Goal: Task Accomplishment & Management: Manage account settings

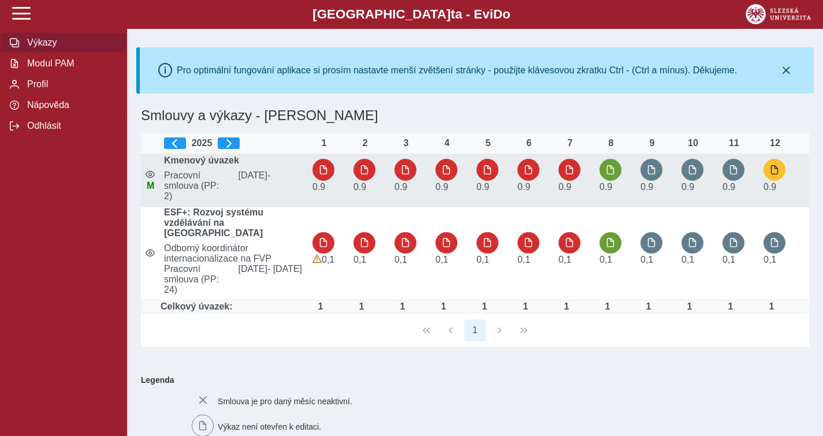
scroll to position [1, 0]
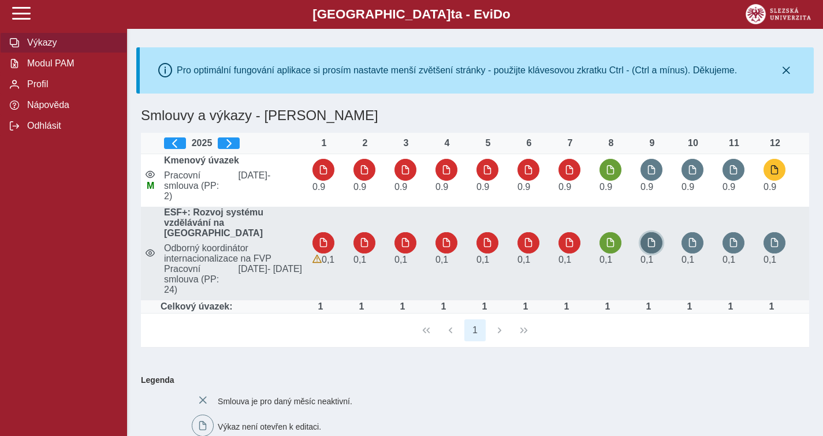
click at [657, 247] on button "button" at bounding box center [652, 243] width 22 height 22
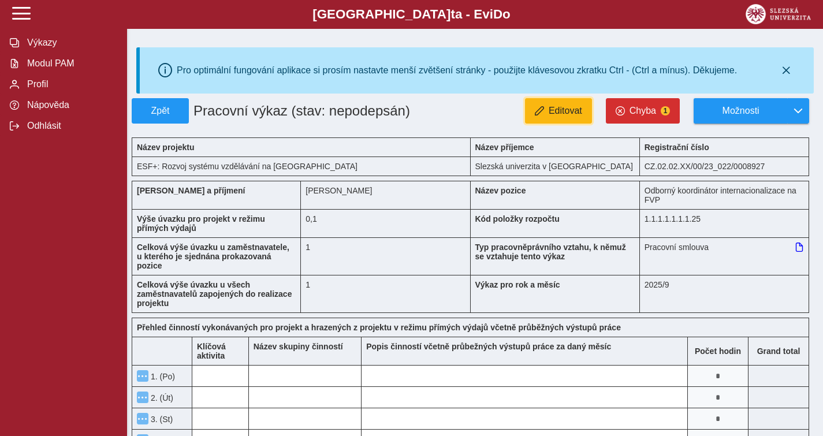
click at [560, 107] on span "Editovat" at bounding box center [566, 111] width 34 height 10
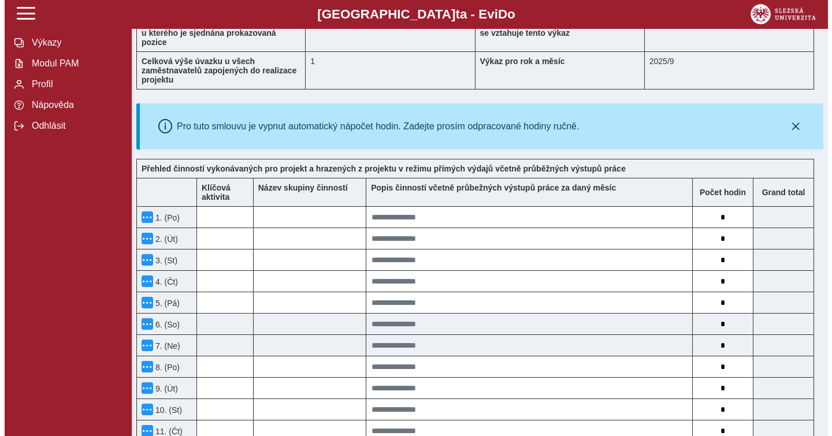
scroll to position [254, 0]
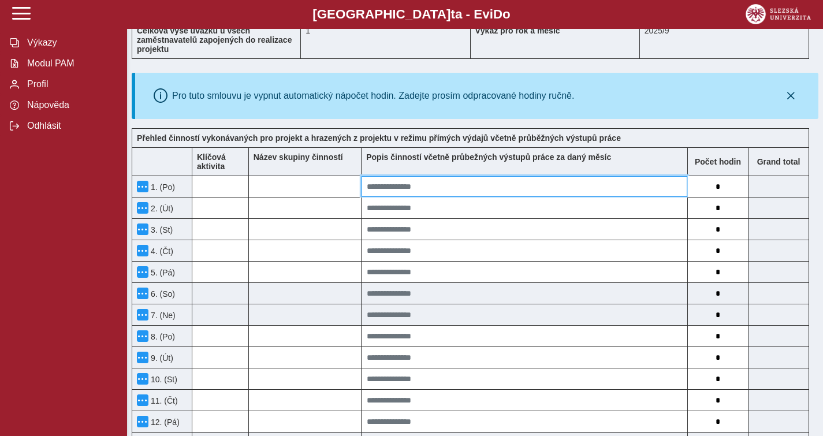
click at [504, 194] on input at bounding box center [525, 186] width 326 height 21
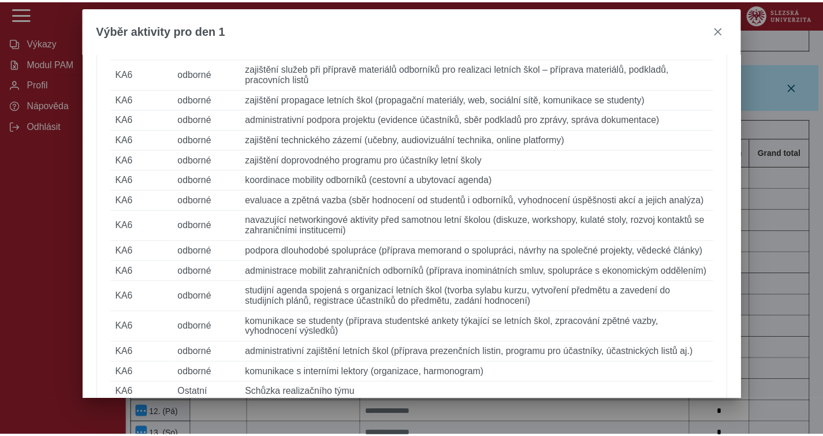
scroll to position [320, 0]
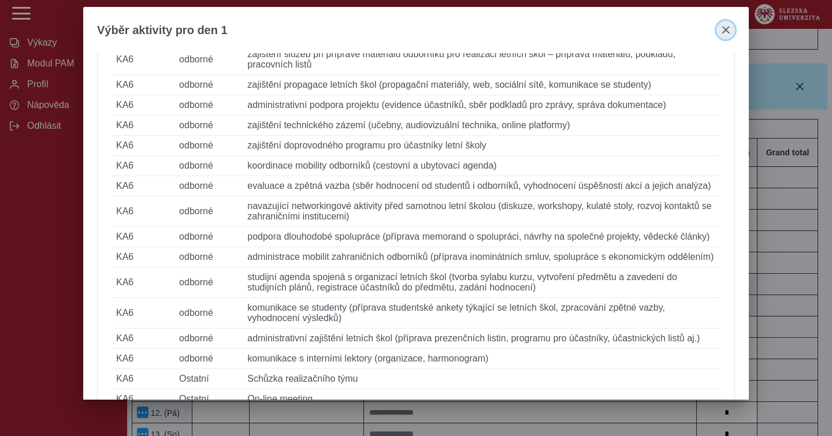
click at [720, 25] on button "close" at bounding box center [725, 30] width 18 height 18
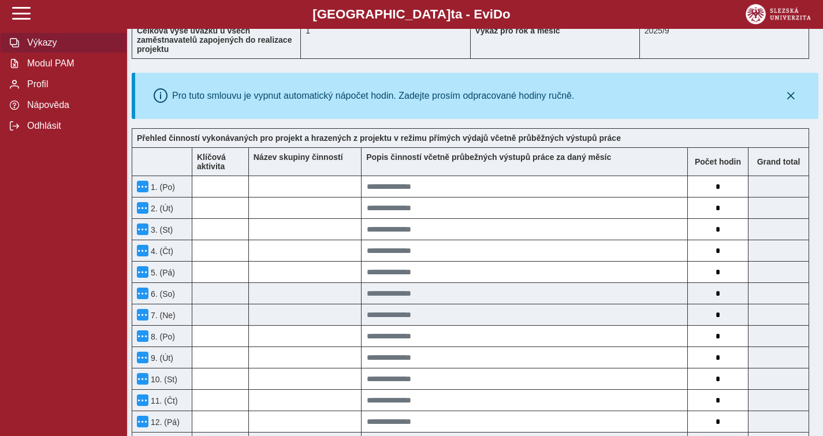
click at [68, 45] on span "Výkazy" at bounding box center [71, 43] width 94 height 10
